Goal: Book appointment/travel/reservation

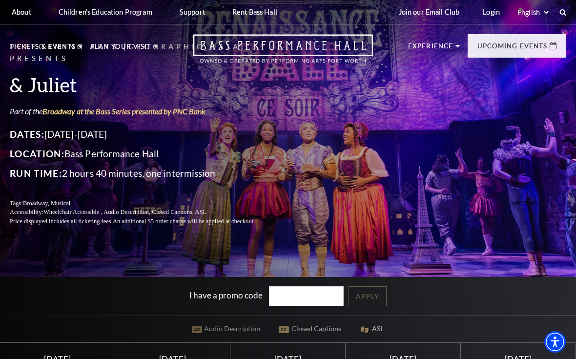
click at [217, 238] on span "View Events" at bounding box center [197, 244] width 51 height 12
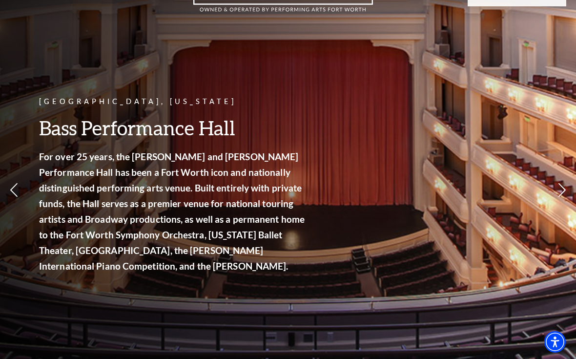
scroll to position [51, 0]
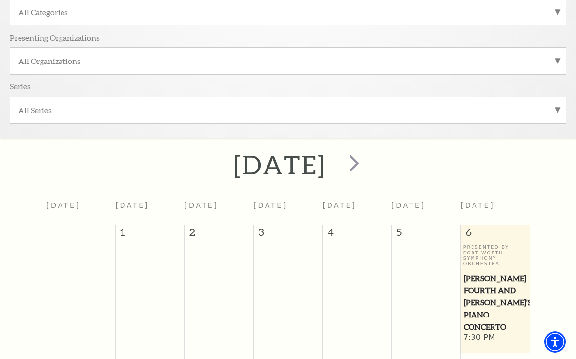
scroll to position [245, 0]
click at [368, 159] on span "next" at bounding box center [354, 162] width 28 height 28
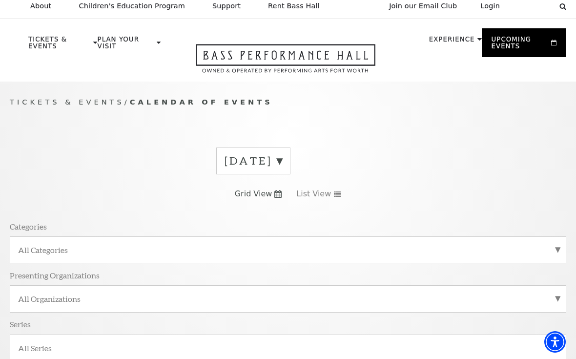
scroll to position [0, 0]
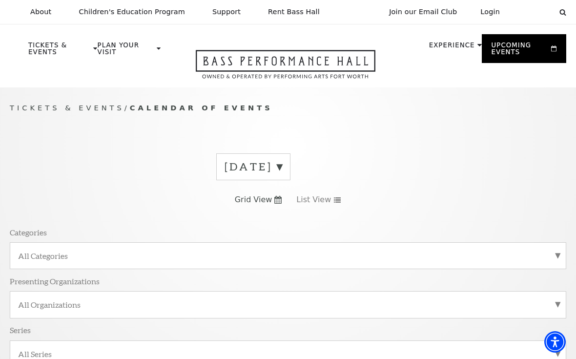
click at [282, 168] on label "[DATE]" at bounding box center [254, 166] width 58 height 15
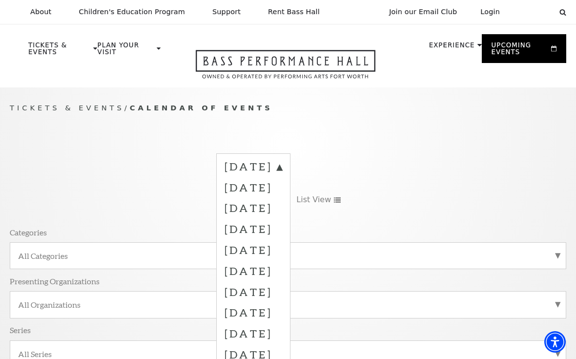
click at [282, 227] on label "[DATE]" at bounding box center [254, 228] width 58 height 21
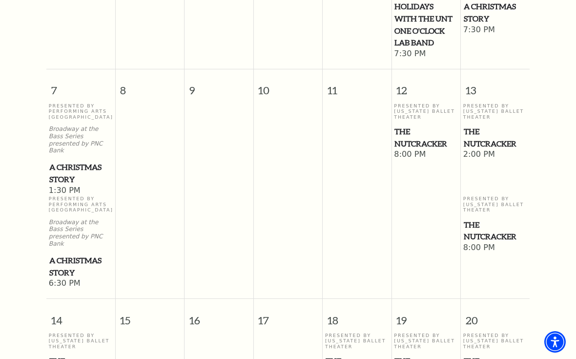
scroll to position [636, 0]
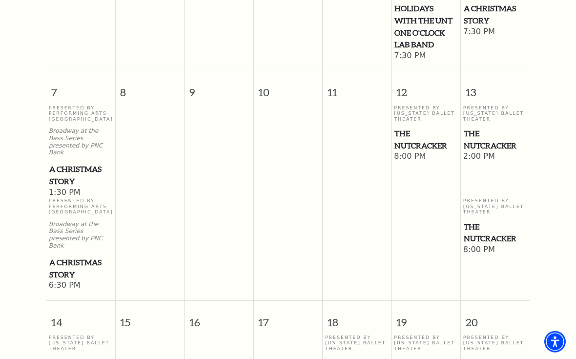
click at [483, 128] on span "The Nutcracker" at bounding box center [495, 140] width 63 height 24
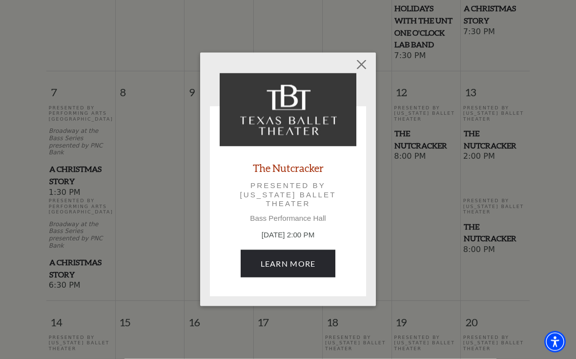
scroll to position [637, 0]
click at [321, 268] on link "Learn More" at bounding box center [288, 263] width 95 height 27
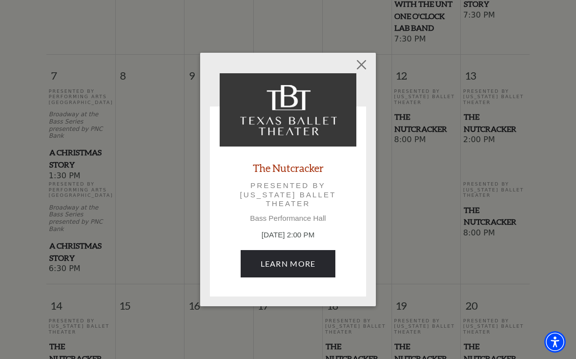
scroll to position [654, 0]
